Goal: Transaction & Acquisition: Purchase product/service

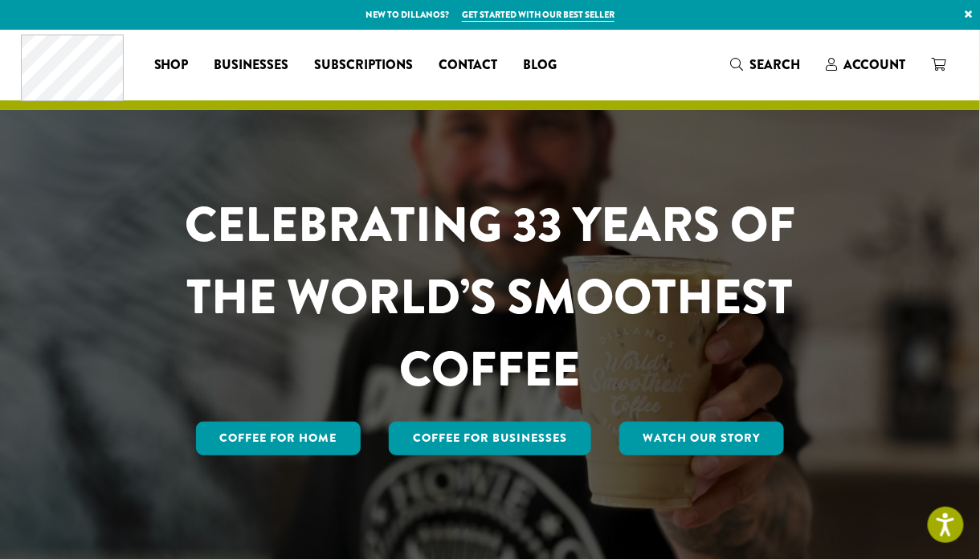
scroll to position [3, 0]
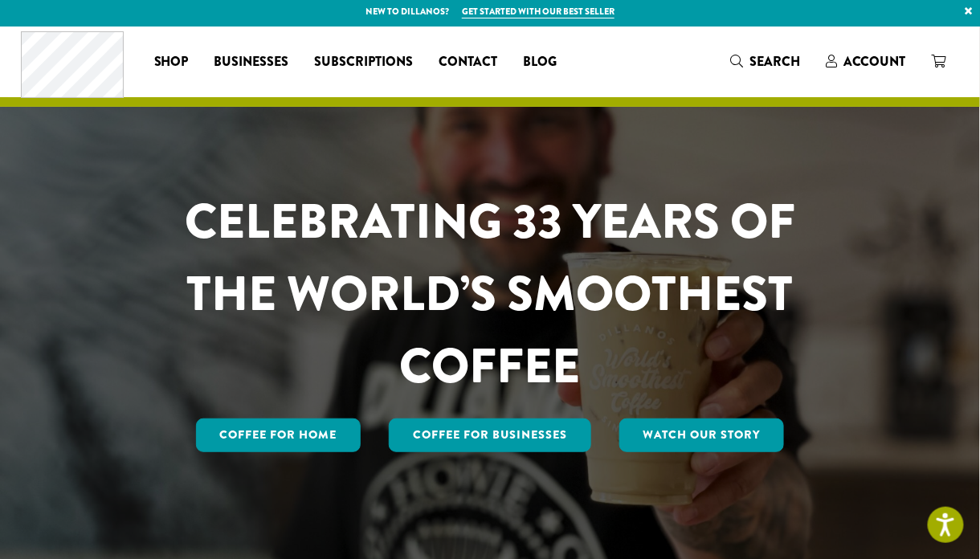
click at [180, 60] on span "Shop" at bounding box center [171, 62] width 35 height 20
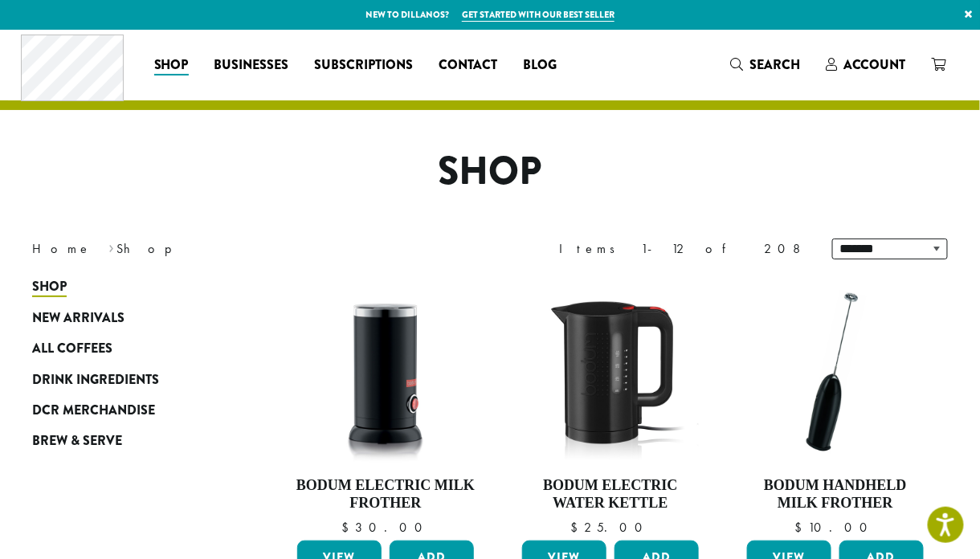
click at [179, 72] on span "Shop" at bounding box center [171, 65] width 35 height 20
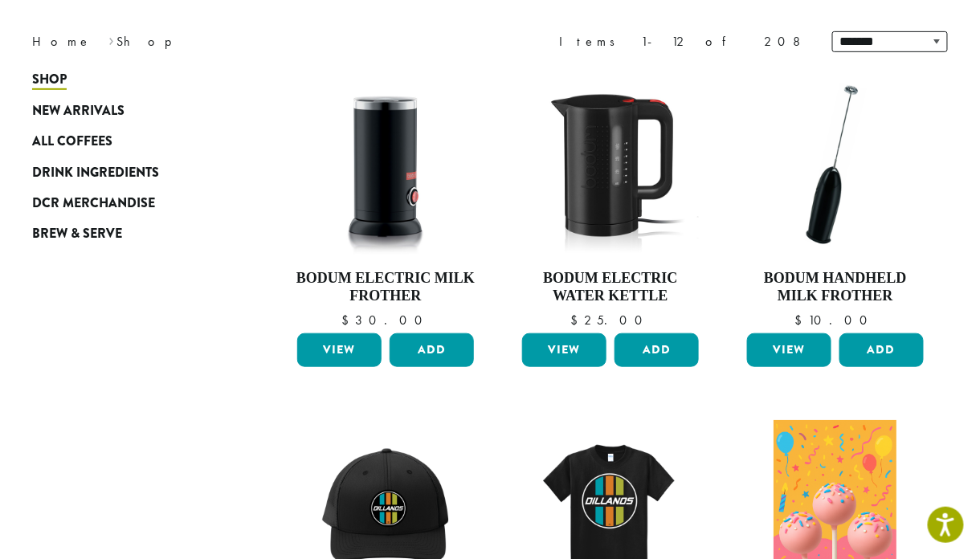
scroll to position [205, 0]
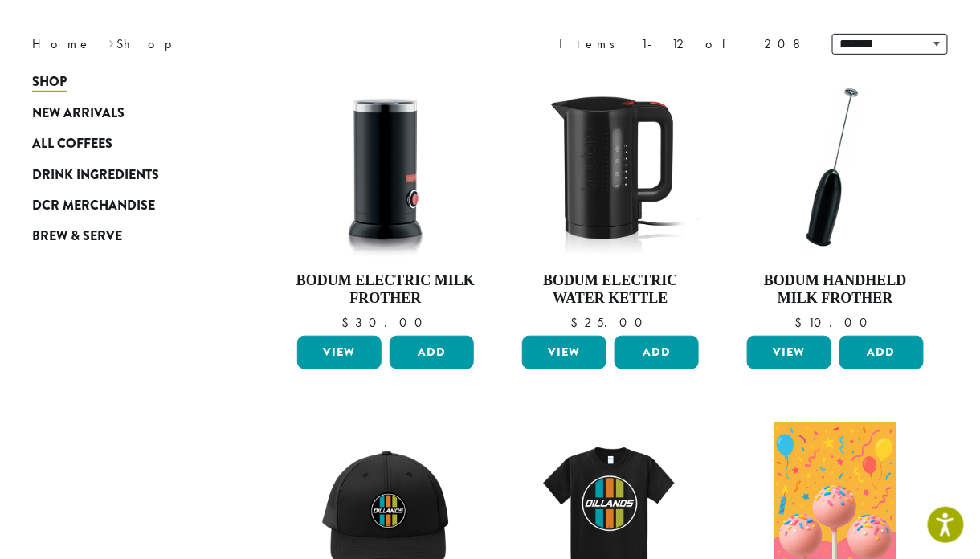
click at [88, 141] on span "All Coffees" at bounding box center [72, 144] width 80 height 20
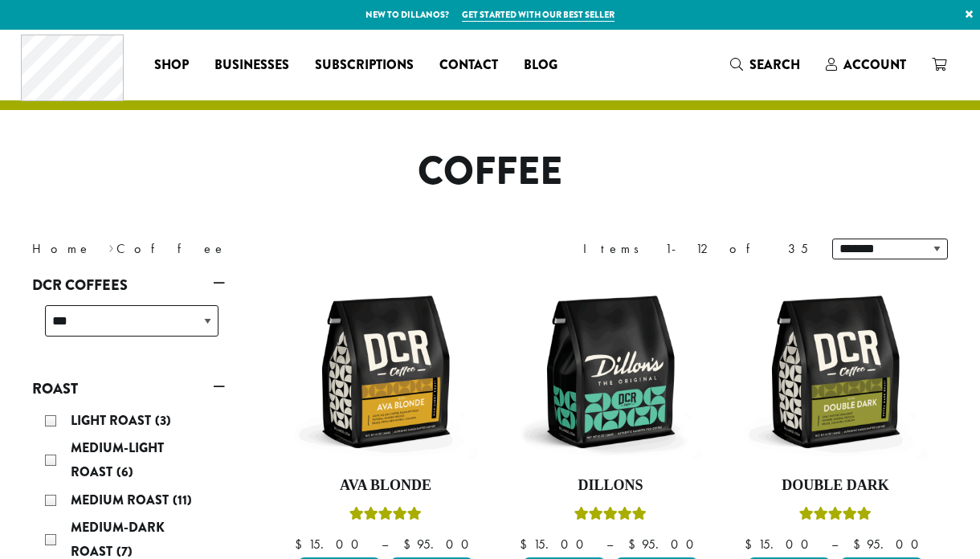
scroll to position [128, 0]
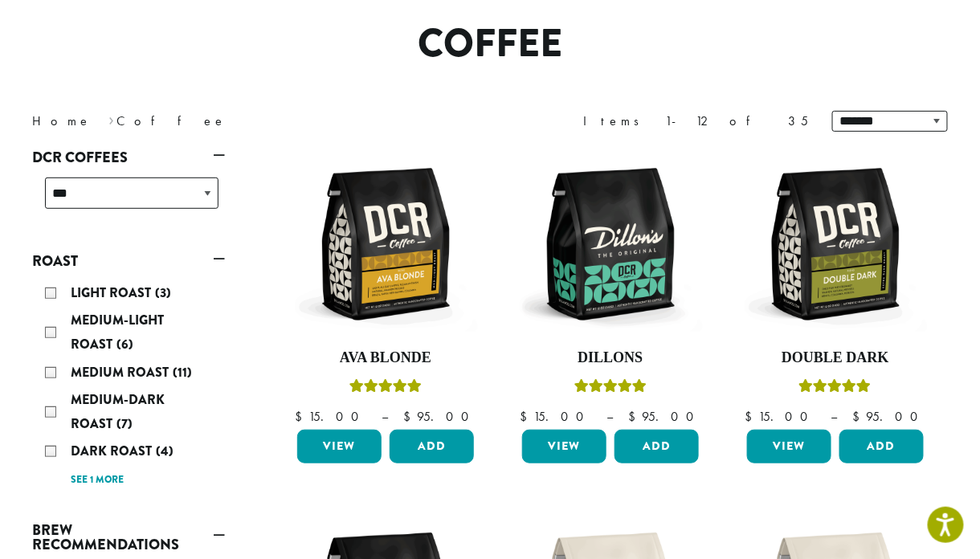
click at [47, 341] on div "Medium-Light Roast (6)" at bounding box center [132, 333] width 174 height 48
